Goal: Task Accomplishment & Management: Use online tool/utility

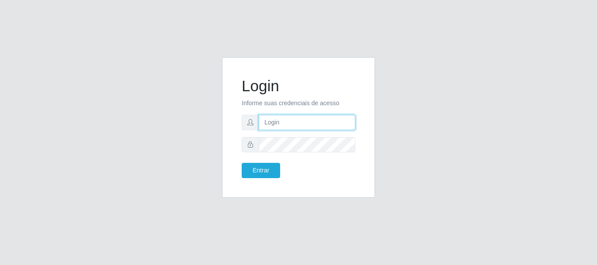
click at [284, 123] on input "text" at bounding box center [307, 122] width 97 height 15
click at [242, 163] on button "Entrar" at bounding box center [261, 170] width 38 height 15
type input "ritaiwof@b5@"
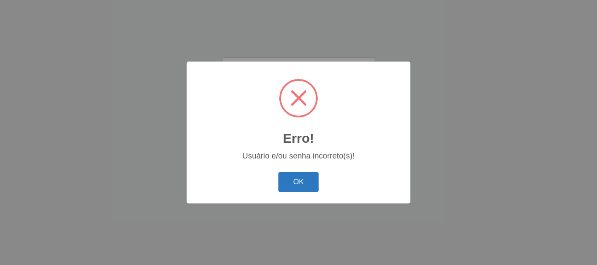
click at [299, 182] on button "OK" at bounding box center [298, 182] width 41 height 21
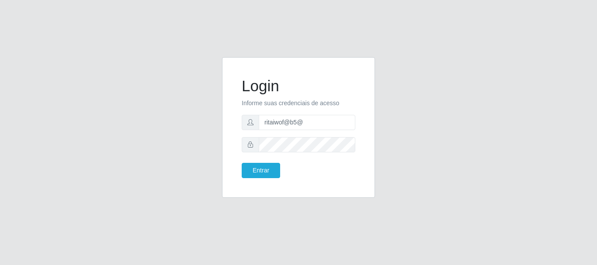
click at [259, 162] on form "Login Informe suas credenciais de acesso ritaiwof@b5@ Entrar" at bounding box center [299, 127] width 114 height 101
click at [259, 170] on button "Entrar" at bounding box center [261, 170] width 38 height 15
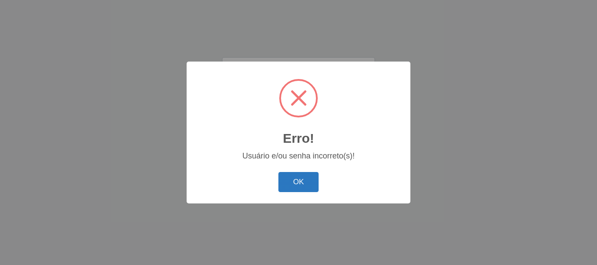
click at [300, 176] on button "OK" at bounding box center [298, 182] width 41 height 21
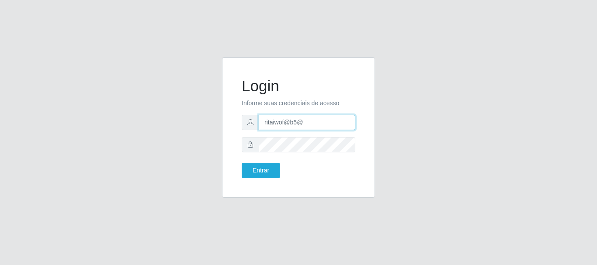
click at [316, 126] on input "ritaiwof@b5@" at bounding box center [307, 122] width 97 height 15
type input "ritaiwof@b5"
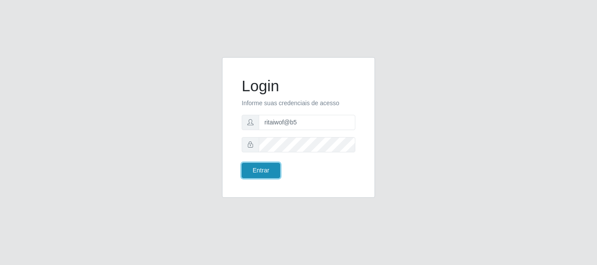
click at [265, 166] on button "Entrar" at bounding box center [261, 170] width 38 height 15
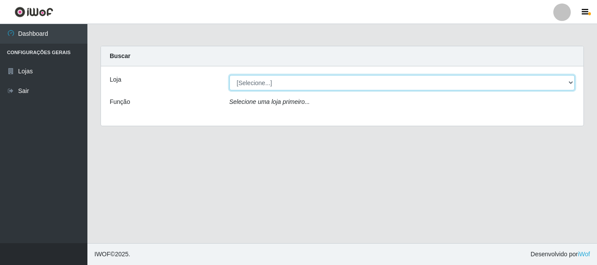
click at [572, 81] on select "[Selecione...] Bemais Supermercados - B5 Anatólia" at bounding box center [401, 82] width 345 height 15
select select "405"
click at [229, 75] on select "[Selecione...] Bemais Supermercados - B5 Anatólia" at bounding box center [401, 82] width 345 height 15
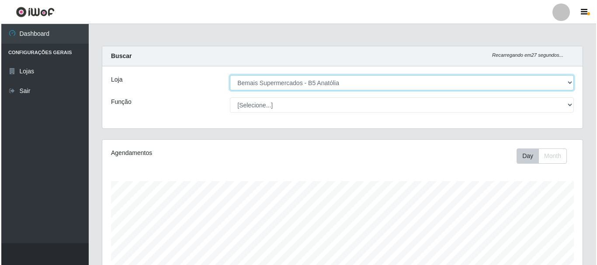
scroll to position [237, 0]
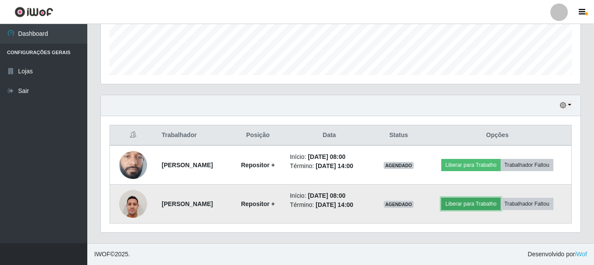
click at [484, 202] on button "Liberar para Trabalho" at bounding box center [471, 204] width 59 height 12
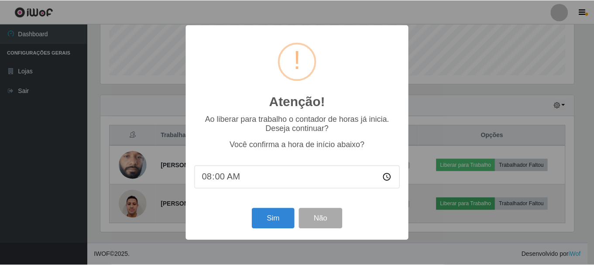
scroll to position [181, 476]
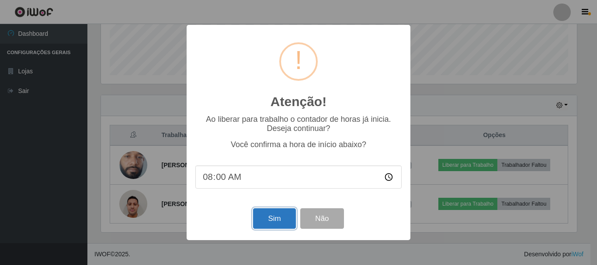
click at [278, 222] on button "Sim" at bounding box center [274, 218] width 42 height 21
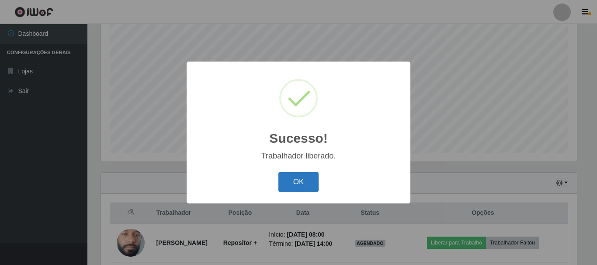
click at [298, 184] on button "OK" at bounding box center [298, 182] width 41 height 21
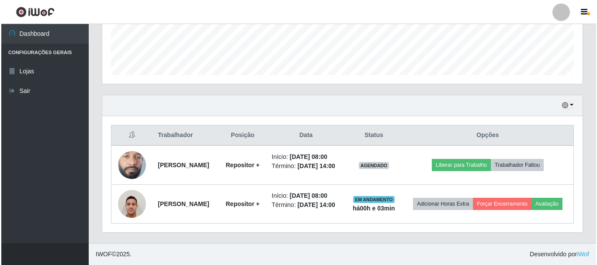
scroll to position [250, 0]
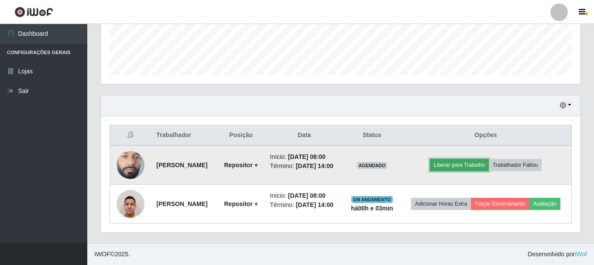
click at [472, 159] on button "Liberar para Trabalho" at bounding box center [459, 165] width 59 height 12
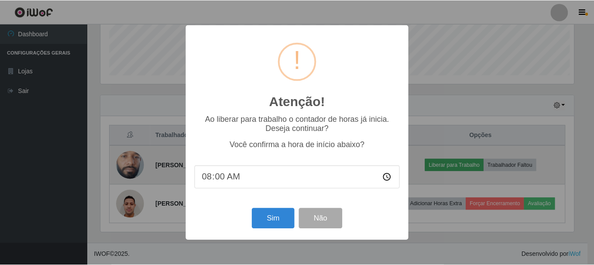
scroll to position [181, 476]
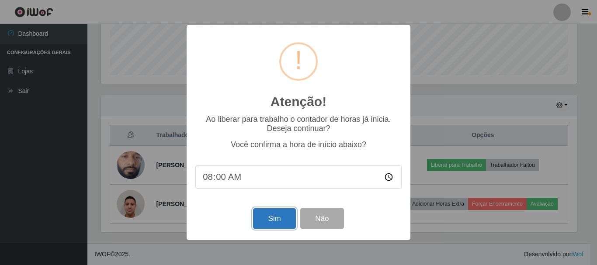
click at [279, 221] on button "Sim" at bounding box center [274, 218] width 42 height 21
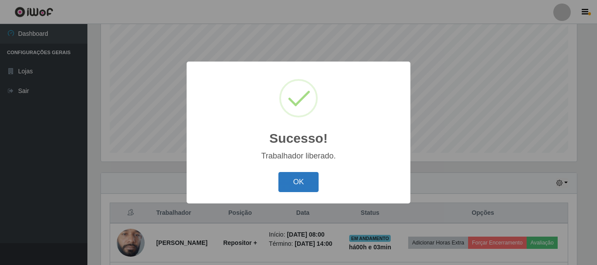
click at [309, 183] on button "OK" at bounding box center [298, 182] width 41 height 21
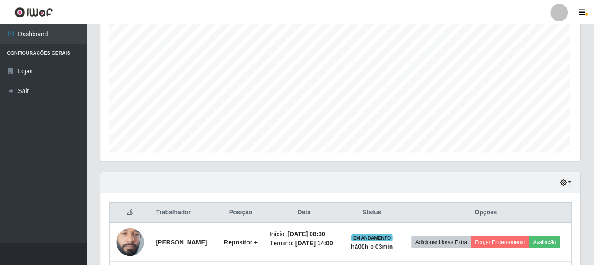
scroll to position [181, 480]
